Goal: Information Seeking & Learning: Learn about a topic

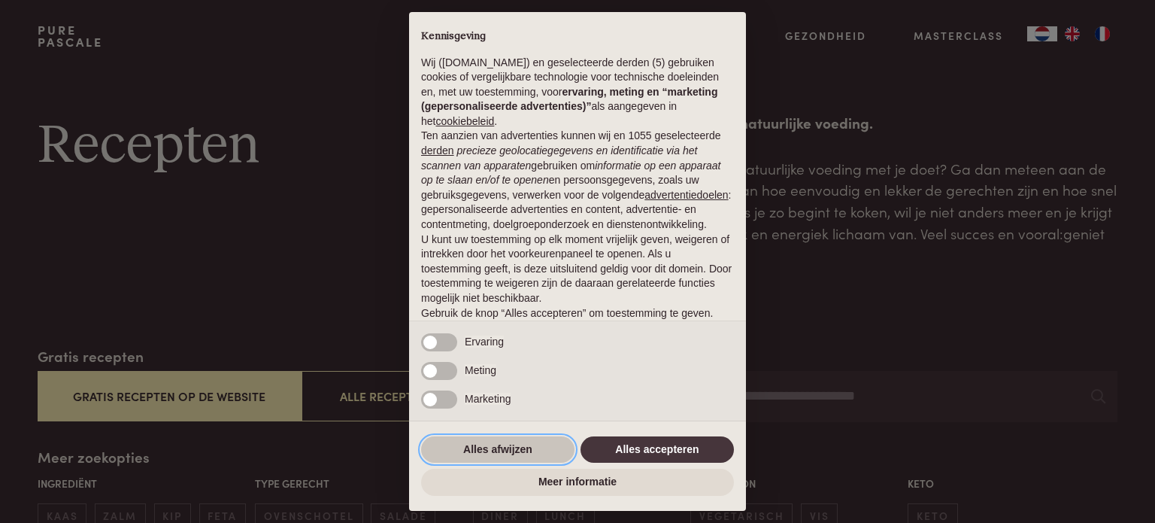
click at [489, 446] on button "Alles afwijzen" at bounding box center [497, 449] width 153 height 27
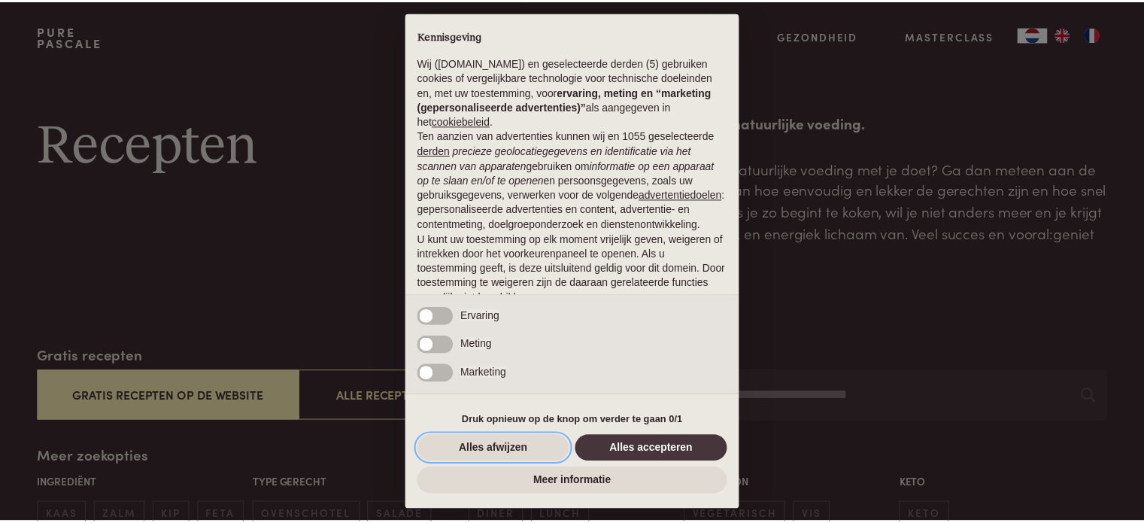
scroll to position [81, 0]
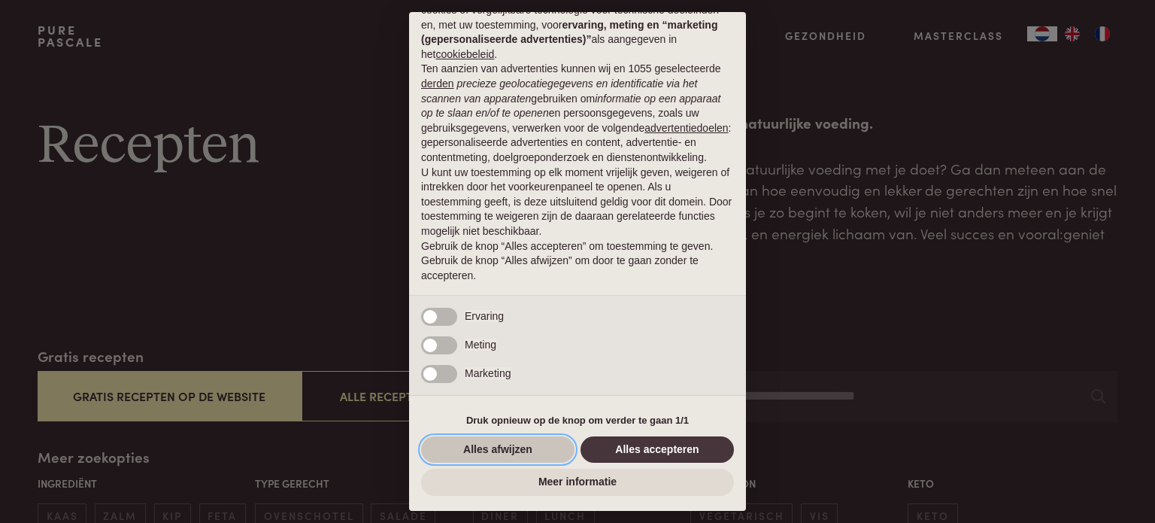
click at [505, 453] on button "Alles afwijzen" at bounding box center [497, 449] width 153 height 27
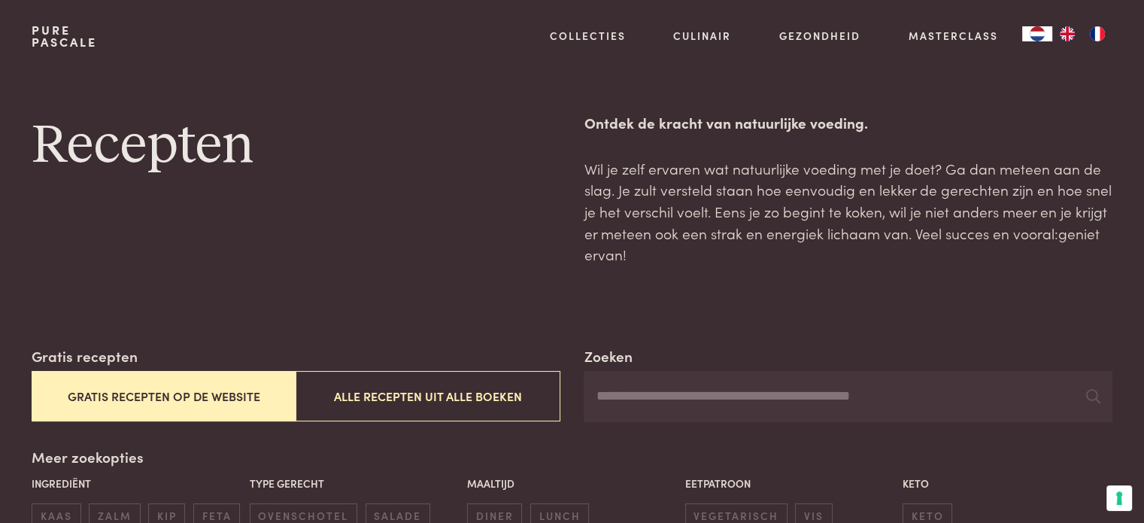
click at [216, 393] on button "Gratis recepten op de website" at bounding box center [164, 396] width 264 height 50
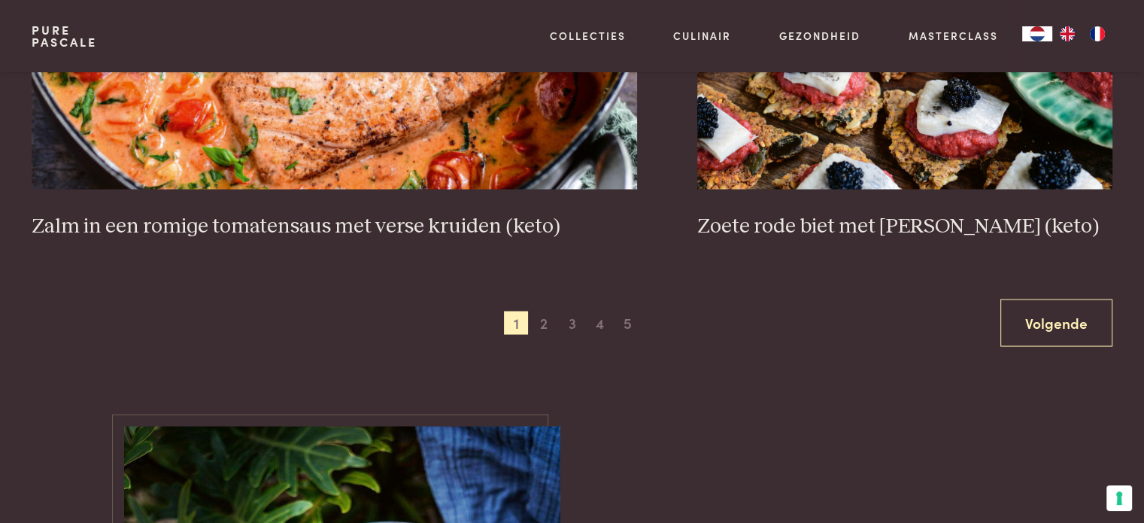
scroll to position [2753, 0]
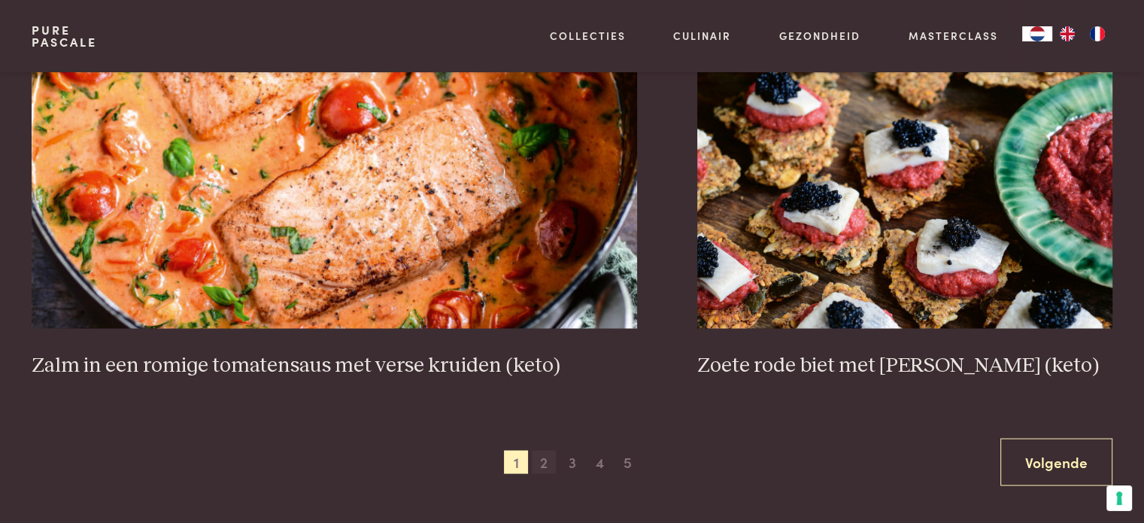
click at [547, 461] on span "2" at bounding box center [544, 462] width 24 height 24
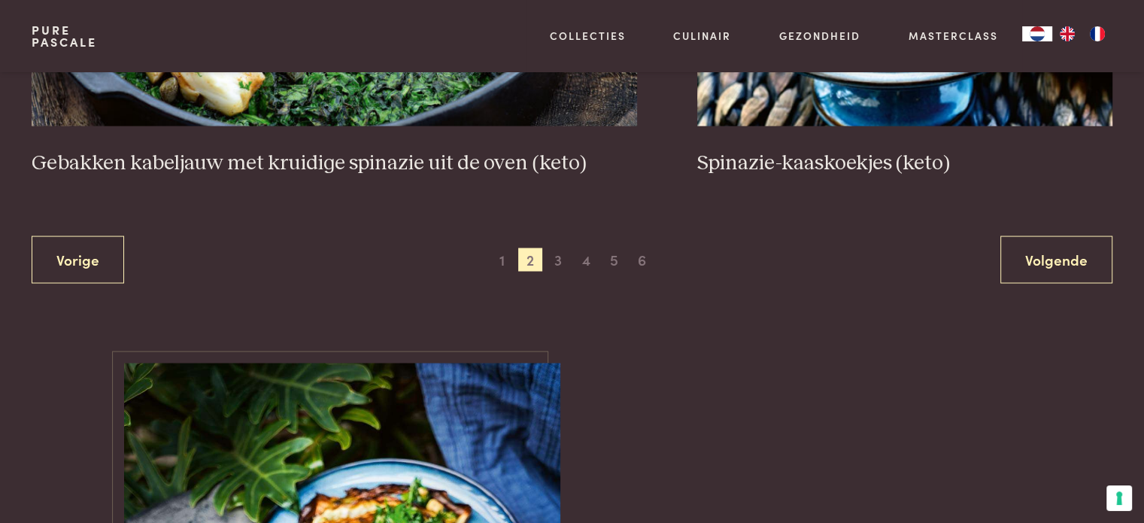
scroll to position [2978, 0]
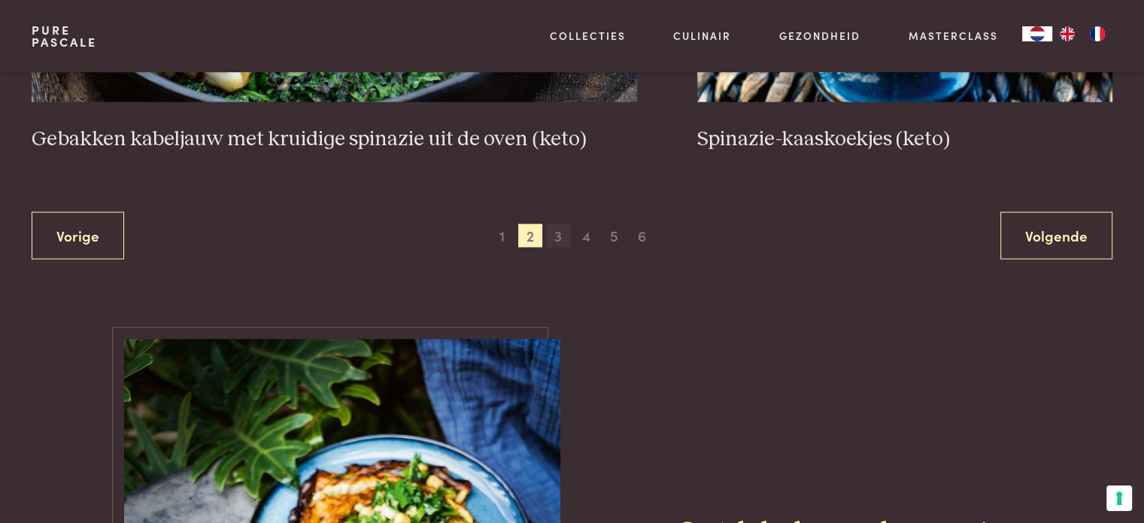
click at [558, 236] on span "3" at bounding box center [558, 236] width 24 height 24
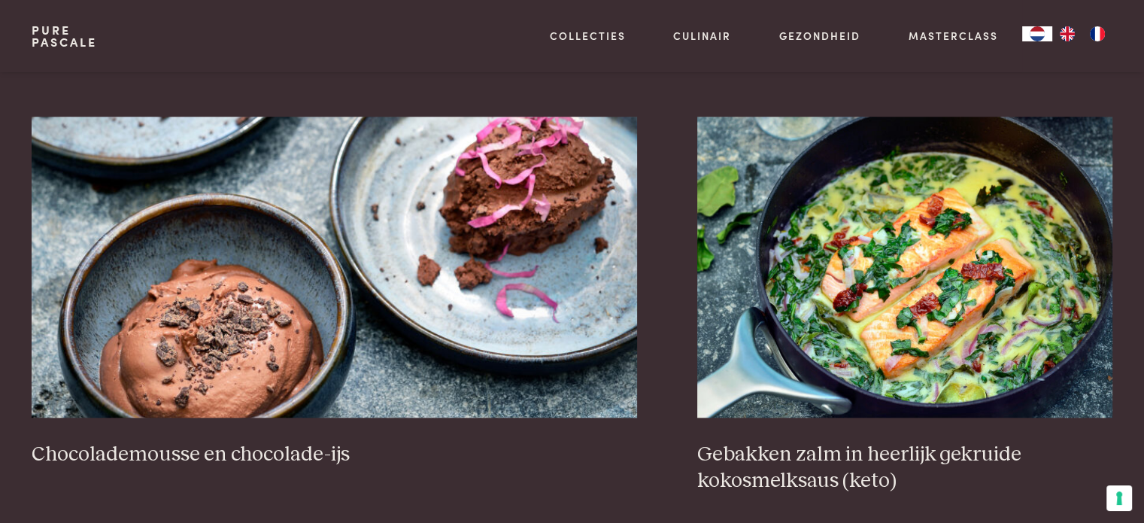
scroll to position [1482, 0]
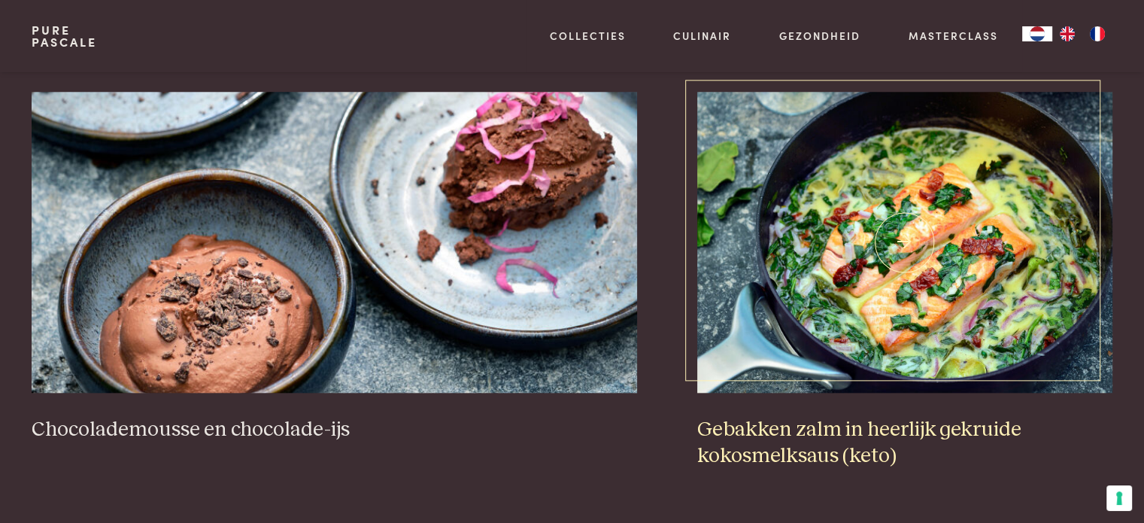
click at [806, 438] on h3 "Gebakken zalm in heerlijk gekruide kokosmelksaus (keto)" at bounding box center [904, 443] width 415 height 52
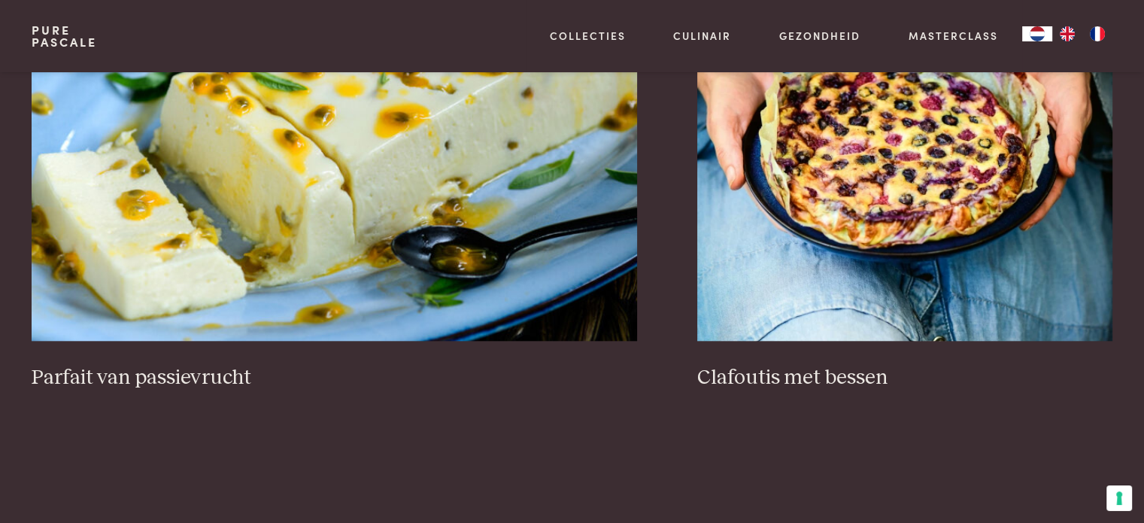
click at [592, 287] on div "Brownie-cheesecake Cheesecake met pistachenoten Snelle tarte tatin met havermou…" at bounding box center [572, 474] width 1080 height 2511
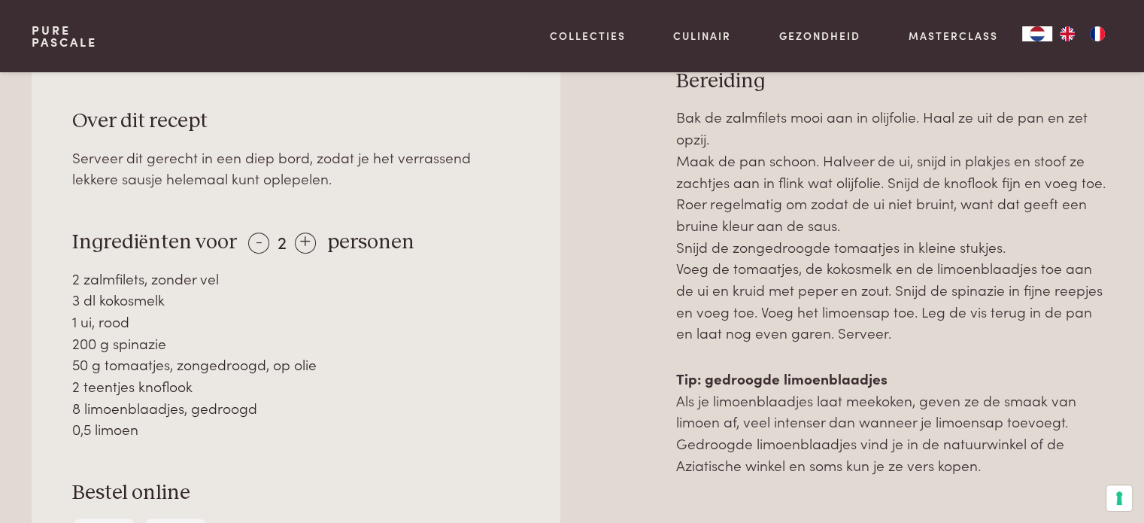
scroll to position [678, 0]
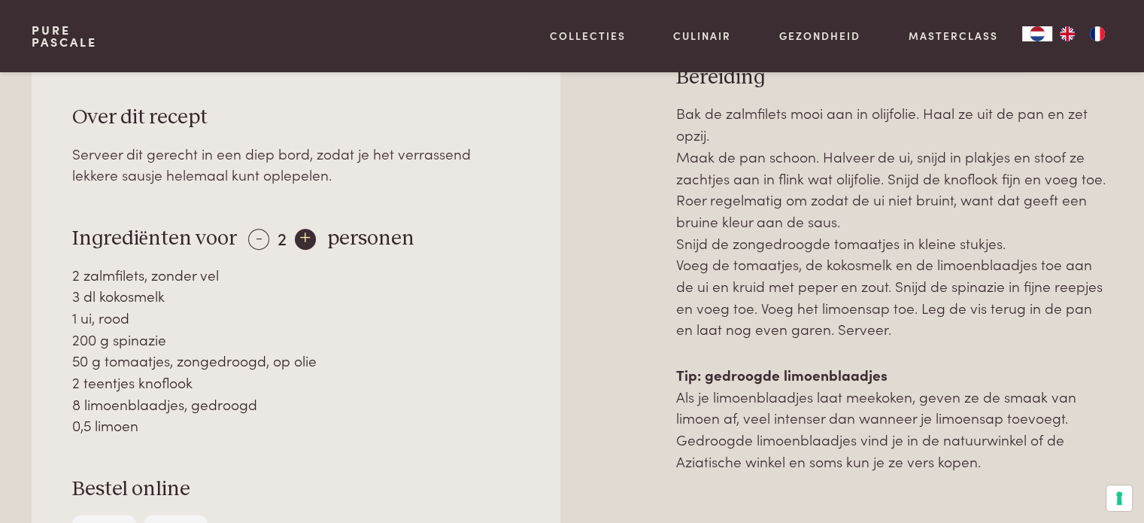
click at [305, 238] on div "+" at bounding box center [305, 239] width 21 height 21
click at [306, 238] on div "+" at bounding box center [305, 239] width 21 height 21
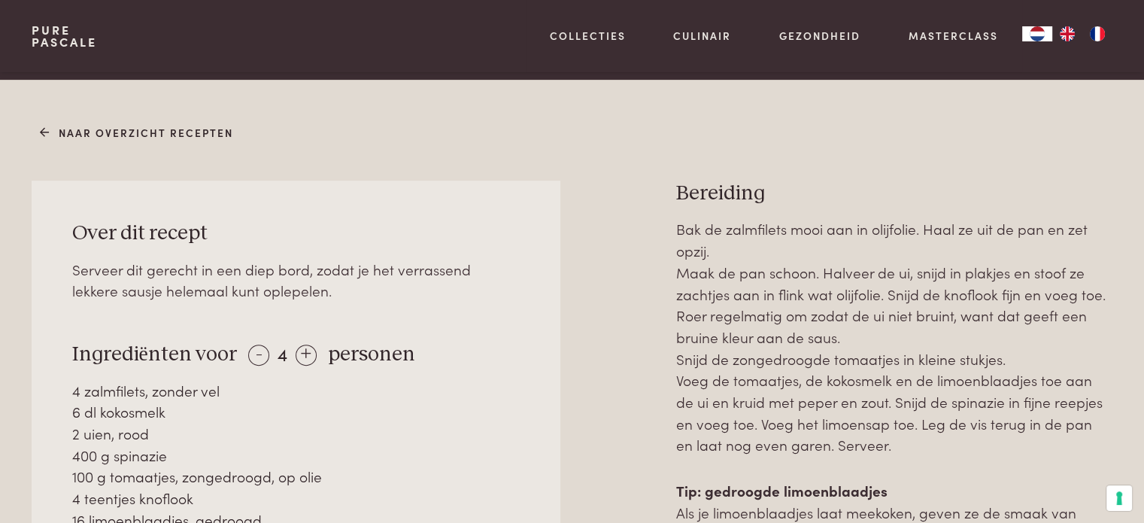
scroll to position [566, 0]
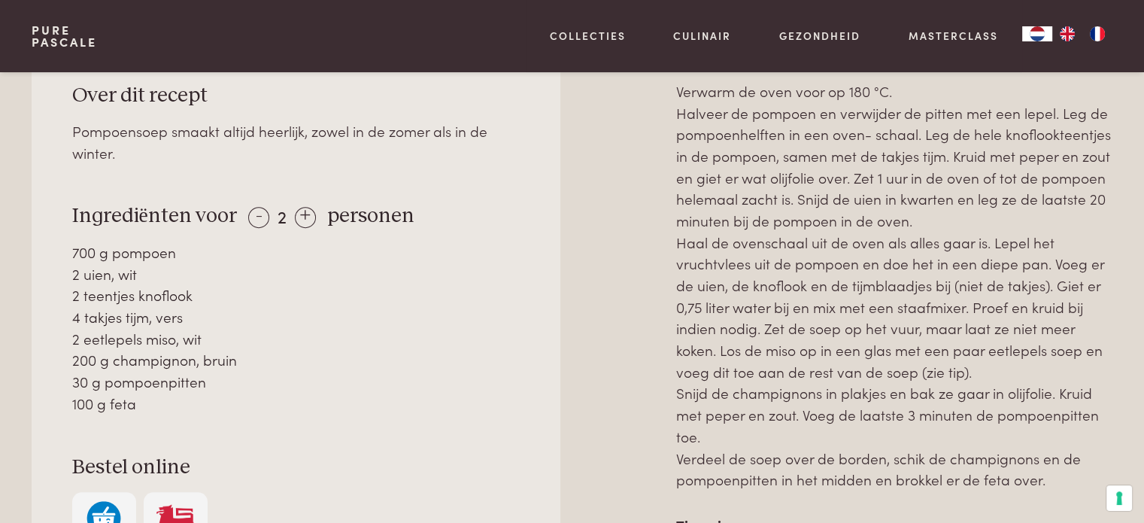
scroll to position [773, 0]
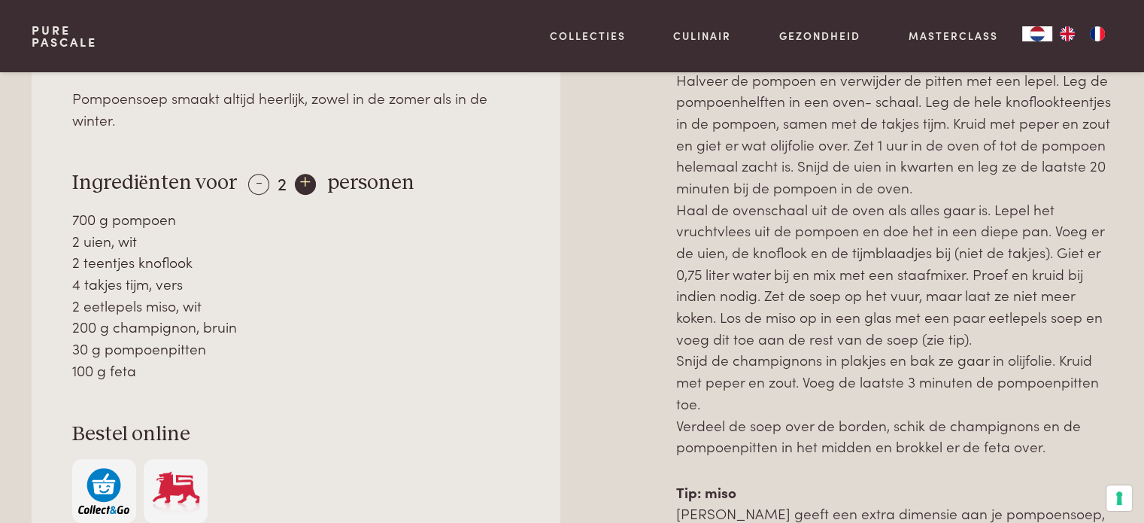
click at [305, 180] on div "+" at bounding box center [305, 184] width 21 height 21
drag, startPoint x: 72, startPoint y: 174, endPoint x: 144, endPoint y: 345, distance: 186.0
click at [144, 345] on div "Over dit recept Pompoensoep smaakt altijd heerlijk, zowel in de zomer als in de…" at bounding box center [296, 286] width 528 height 554
click at [78, 202] on div "Over dit recept Pompoensoep smaakt altijd heerlijk, zowel in de zomer als in de…" at bounding box center [296, 286] width 528 height 554
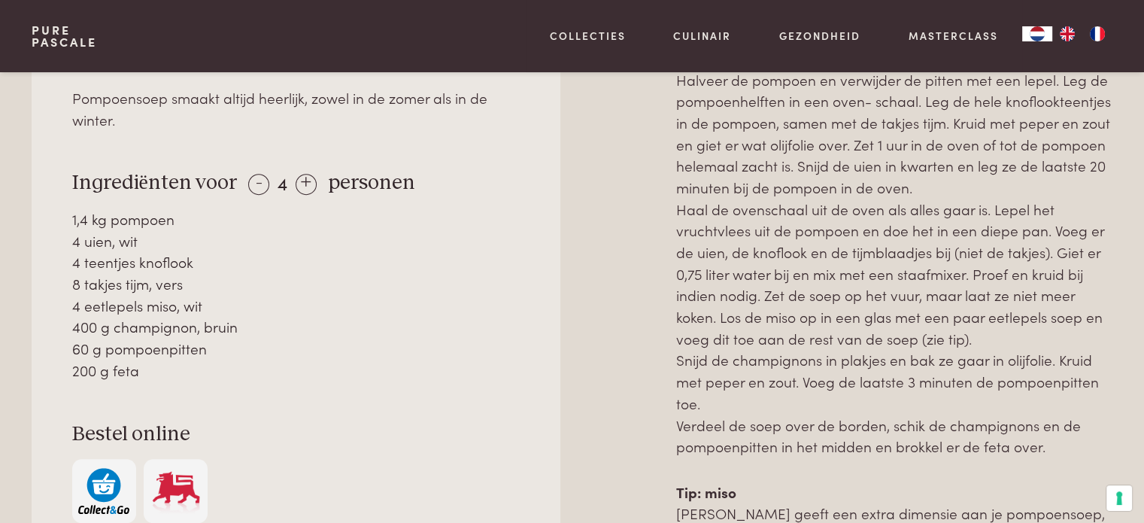
drag, startPoint x: 73, startPoint y: 174, endPoint x: 138, endPoint y: 366, distance: 202.6
click at [138, 366] on div "Over dit recept Pompoensoep smaakt altijd heerlijk, zowel in de zomer als in de…" at bounding box center [296, 286] width 528 height 554
copy div "Ingrediënten voor - 4 + personen 1,4 kg pompoen 4 uien, wit 4 teentjes knoflook…"
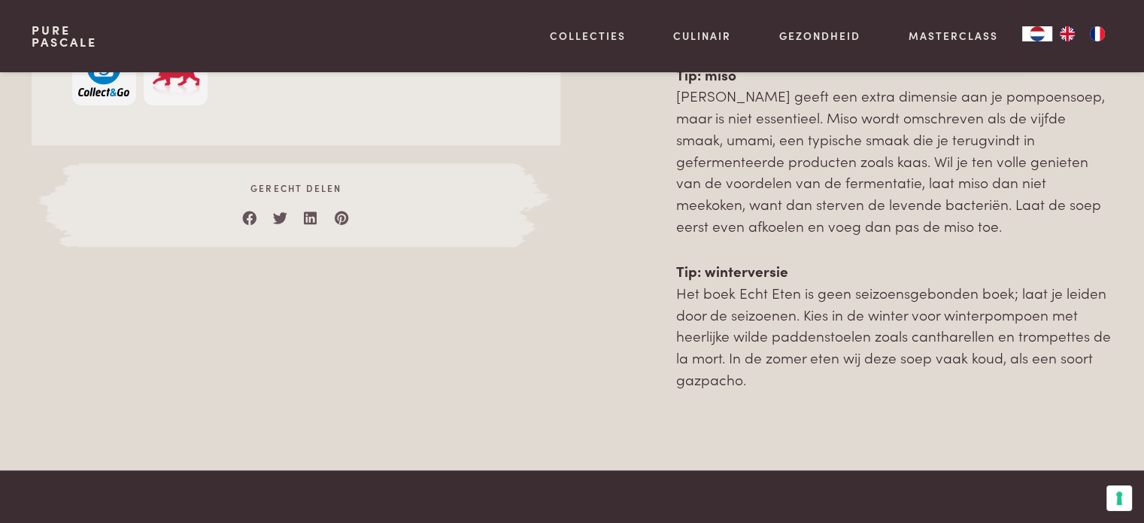
scroll to position [1200, 0]
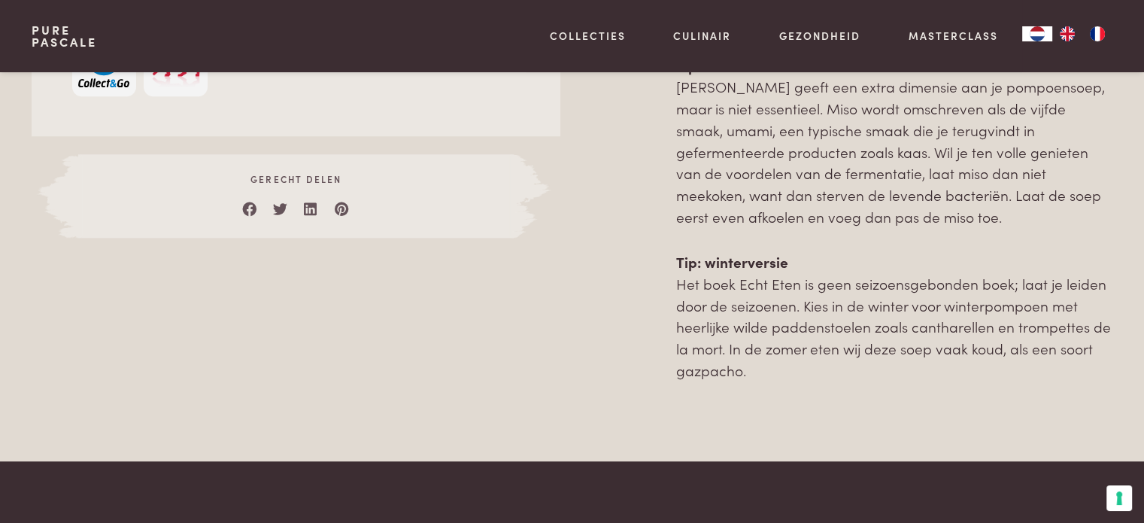
drag, startPoint x: 679, startPoint y: 124, endPoint x: 896, endPoint y: 394, distance: 346.1
copy div "Verwarm de oven voor op 180 °C. Halveer de pompoen en verwijder de pitten met e…"
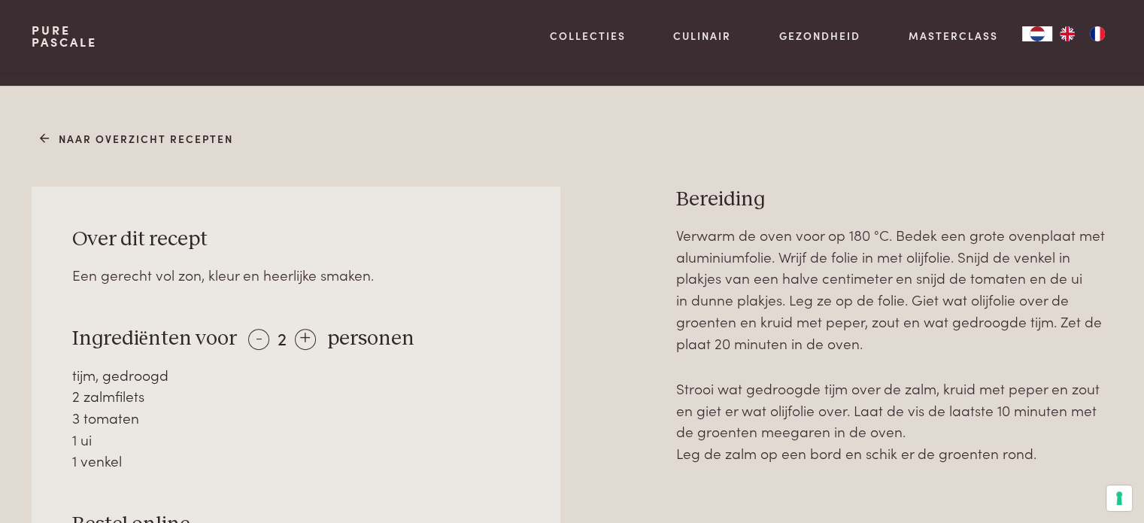
scroll to position [608, 0]
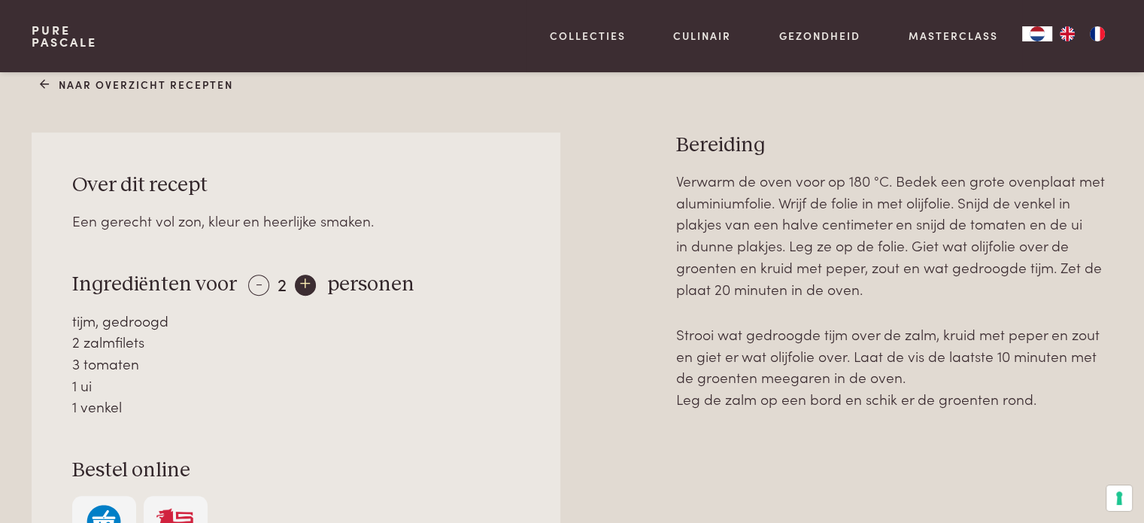
click at [295, 277] on div "+" at bounding box center [305, 285] width 21 height 21
drag, startPoint x: 74, startPoint y: 178, endPoint x: 78, endPoint y: 228, distance: 49.8
click at [78, 228] on div "Over dit recept Een gerecht vol zon, kleur en heerlijke smaken. Ingrediënten vo…" at bounding box center [296, 365] width 528 height 467
drag, startPoint x: 70, startPoint y: 277, endPoint x: 132, endPoint y: 406, distance: 143.3
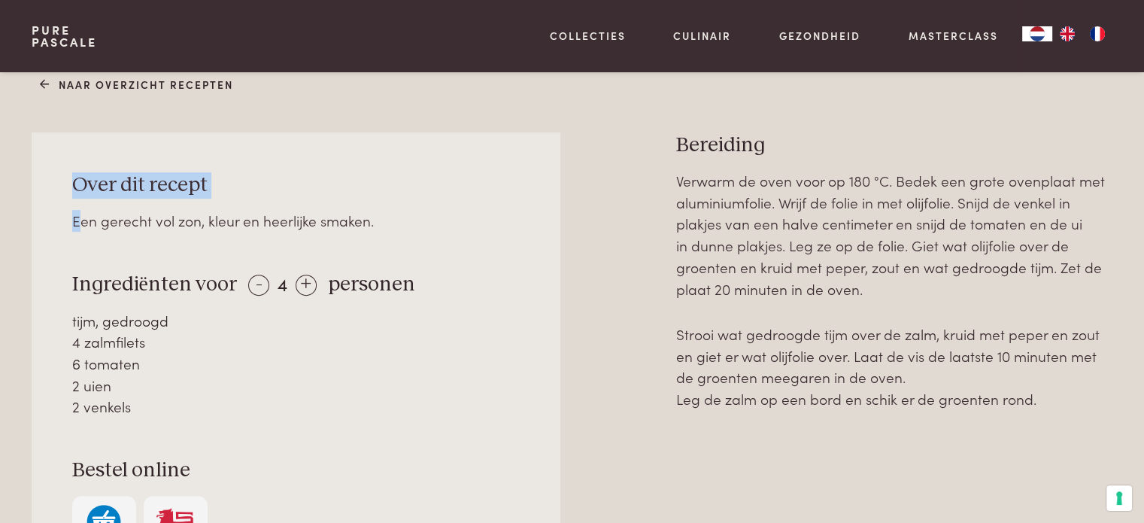
click at [132, 406] on div "Over dit recept Een gerecht vol zon, kleur en heerlijke smaken. Ingrediënten vo…" at bounding box center [296, 365] width 528 height 467
copy div "Ingrediënten voor - 4 + personen tijm, gedroogd 4 zalmfilets 6 tomaten 2 uien 2…"
drag, startPoint x: 676, startPoint y: 141, endPoint x: 1038, endPoint y: 402, distance: 446.0
click at [1038, 402] on div "Bereiding Verwarm de oven voor op 180 °C. Bedek een grote ovenplaat met alumini…" at bounding box center [894, 416] width 436 height 569
copy div "Bereiding Verwarm de oven voor op 180 °C. Bedek een grote ovenplaat met alumini…"
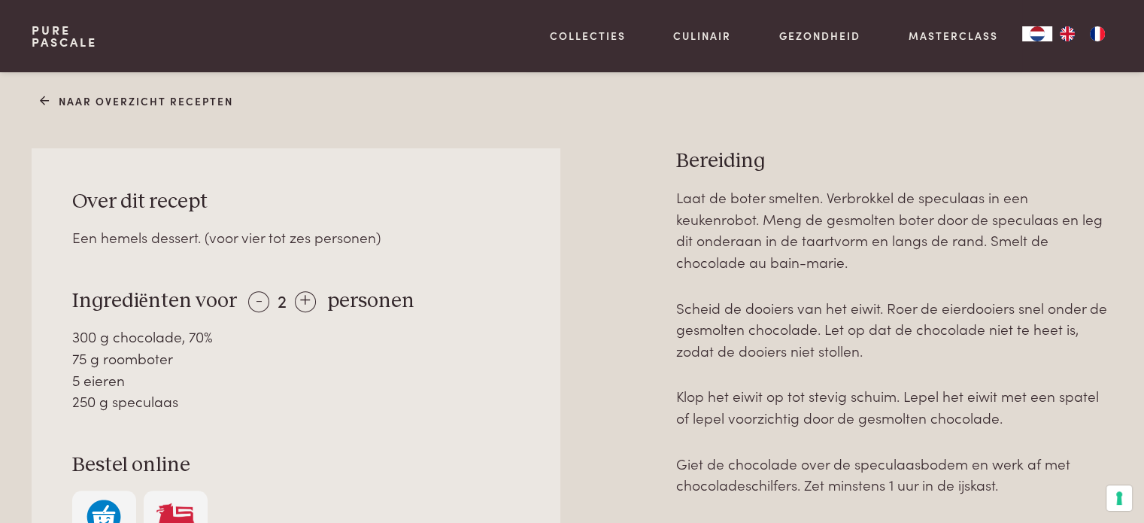
scroll to position [639, 0]
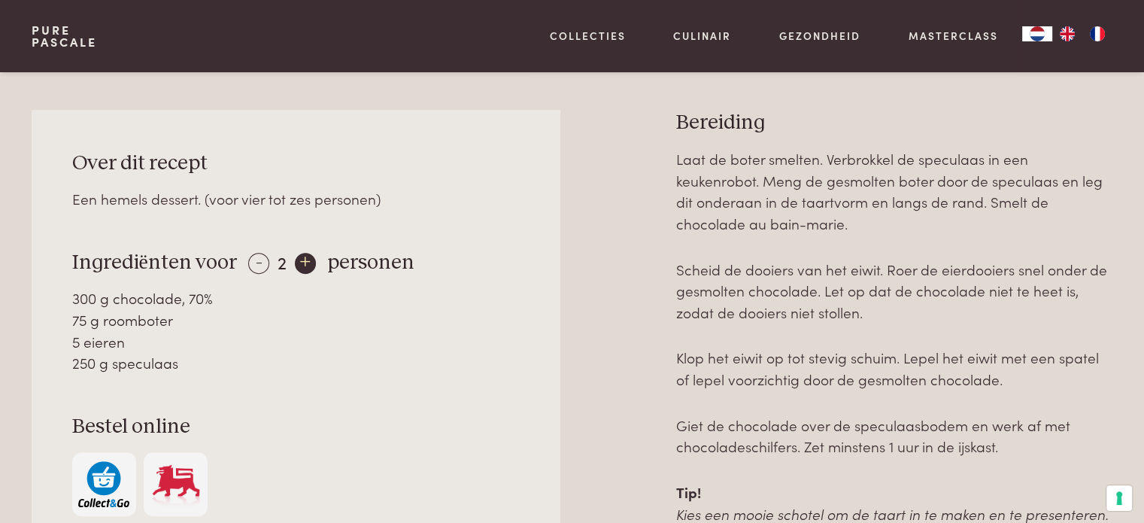
click at [307, 258] on div "+" at bounding box center [305, 263] width 21 height 21
click at [305, 258] on div "+" at bounding box center [305, 263] width 21 height 21
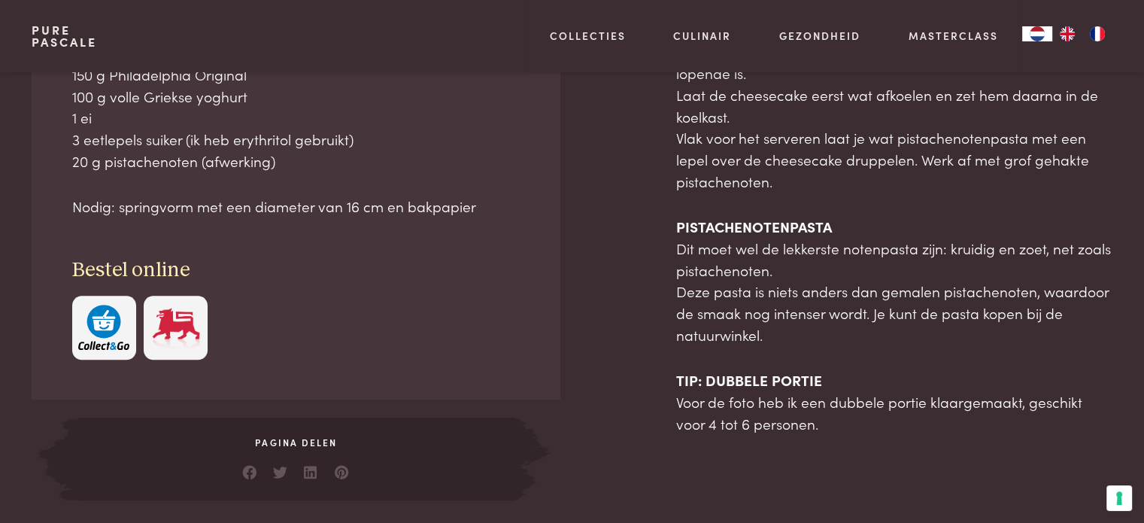
scroll to position [780, 0]
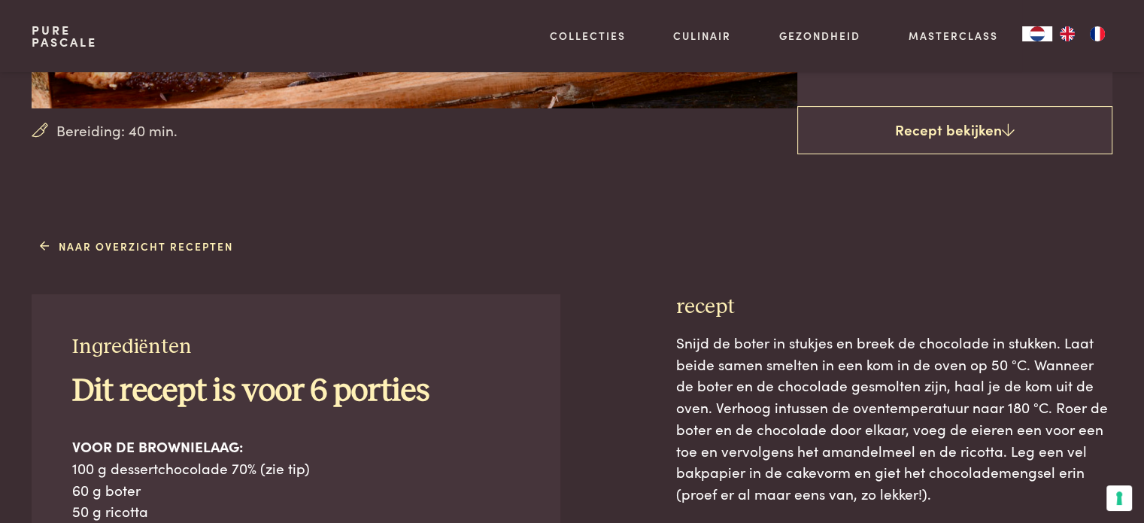
scroll to position [631, 0]
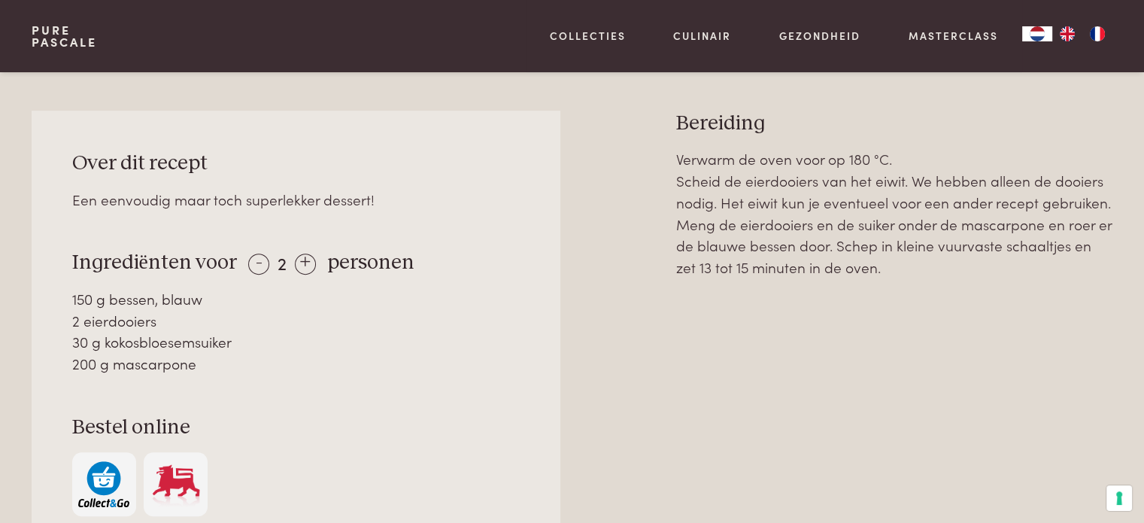
scroll to position [639, 0]
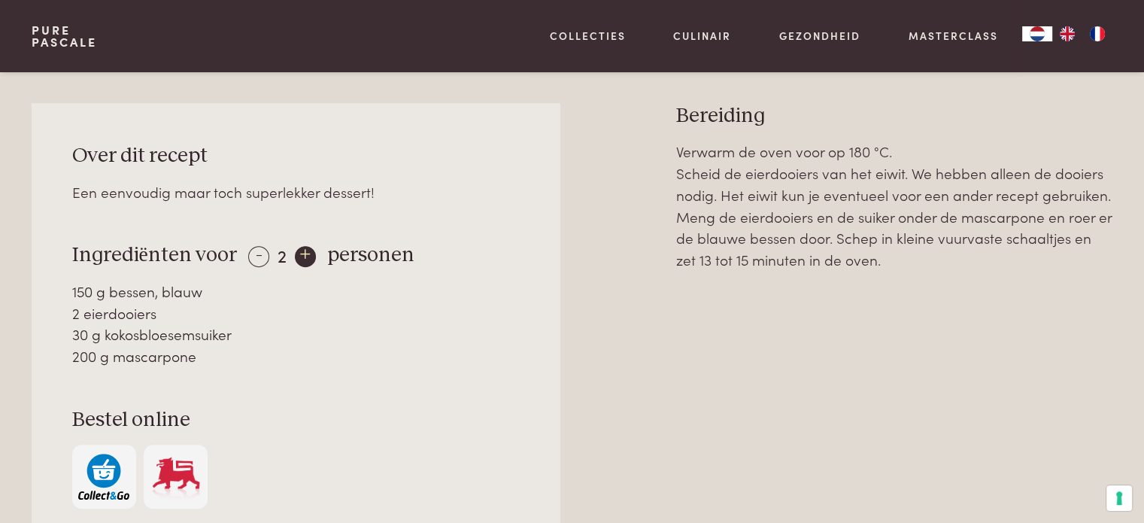
click at [307, 250] on div "+" at bounding box center [305, 256] width 21 height 21
drag, startPoint x: 74, startPoint y: 252, endPoint x: 220, endPoint y: 354, distance: 178.2
click at [220, 354] on div "Over dit recept Een eenvoudig maar toch superlekker dessert! Ingrediënten voor …" at bounding box center [296, 325] width 528 height 445
copy div "Ingrediënten voor - 4 + personen 300 g bessen, blauw 4 eierdooiers 60 g kokosbl…"
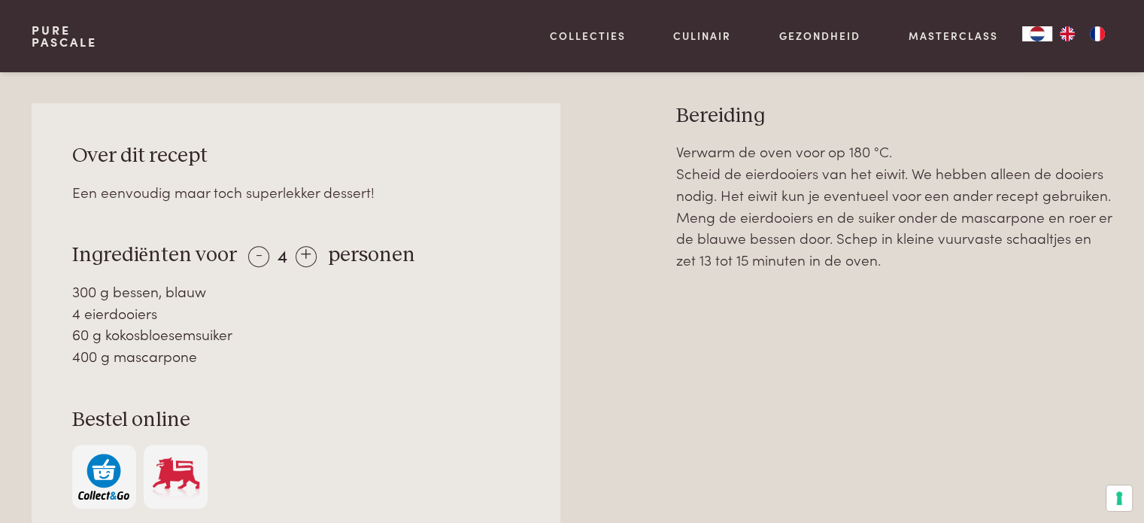
drag, startPoint x: 681, startPoint y: 111, endPoint x: 878, endPoint y: 262, distance: 248.3
click at [878, 262] on div "Bereiding Verwarm de oven voor op 180 °C. Scheid de eierdooiers van het eiwit. …" at bounding box center [894, 376] width 436 height 547
copy div "Bereiding Verwarm de oven voor op 180 °C. Scheid de eierdooiers van het eiwit. …"
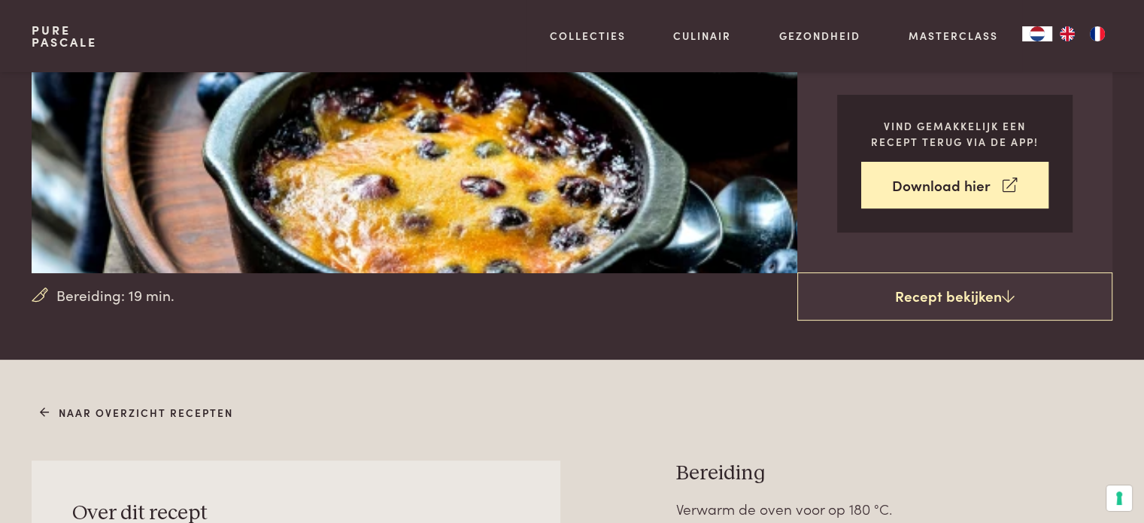
scroll to position [180, 0]
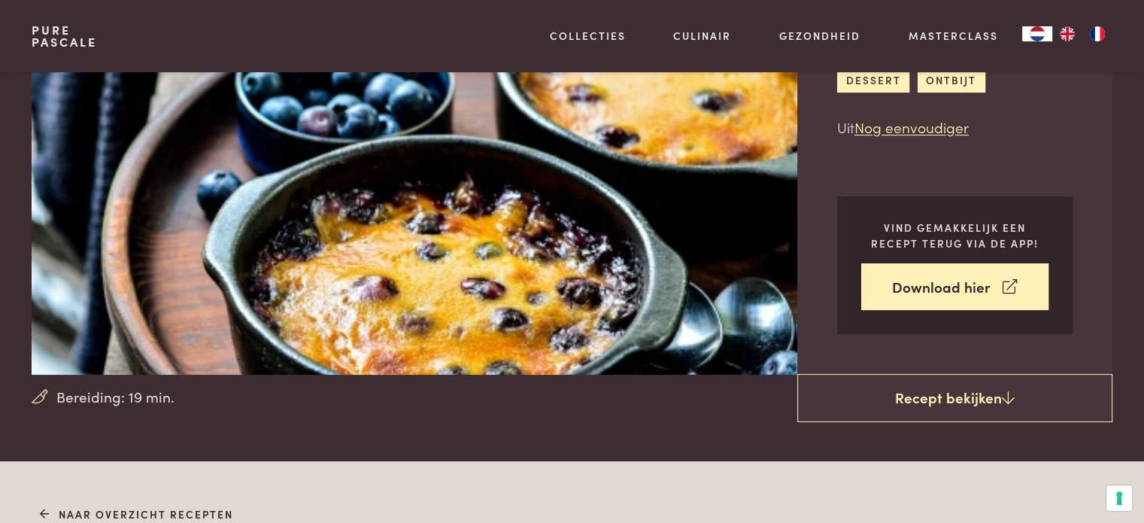
click at [391, 239] on img at bounding box center [434, 133] width 804 height 483
